Goal: Task Accomplishment & Management: Manage account settings

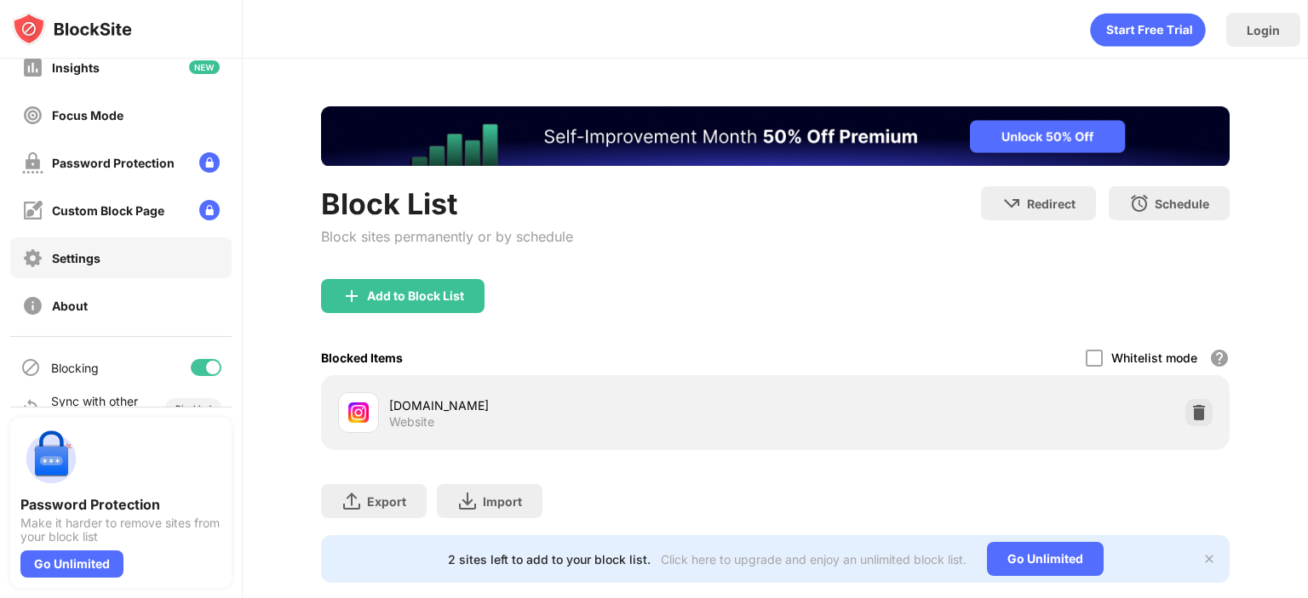
scroll to position [149, 0]
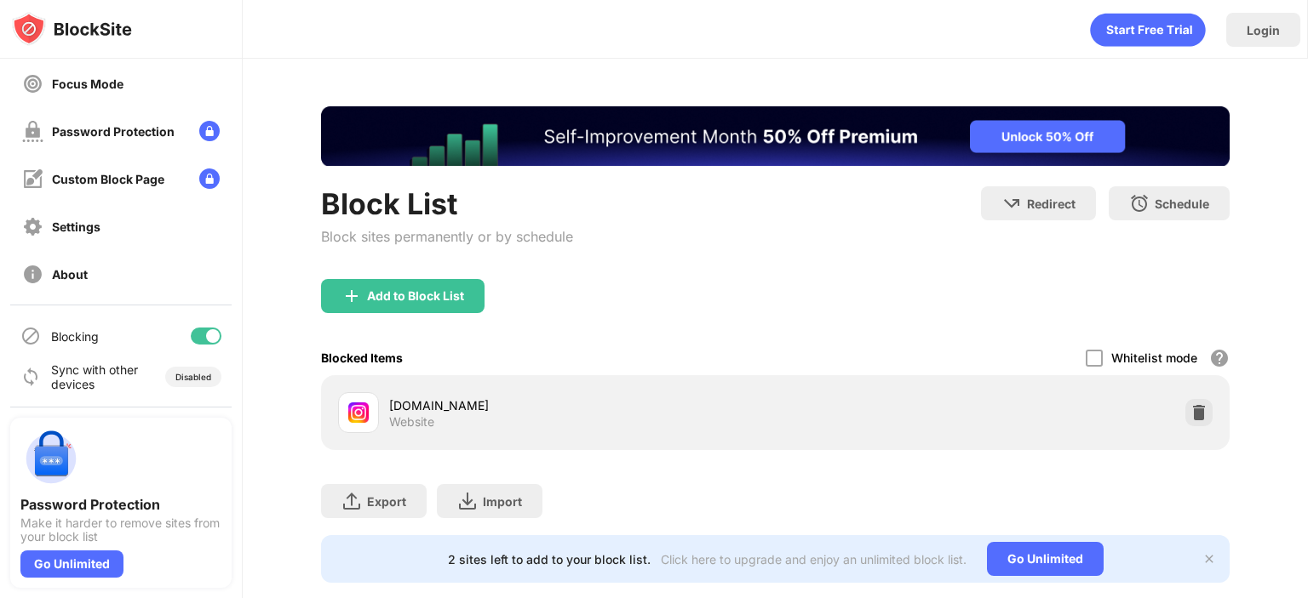
click at [192, 340] on div at bounding box center [206, 336] width 31 height 17
